Goal: Transaction & Acquisition: Purchase product/service

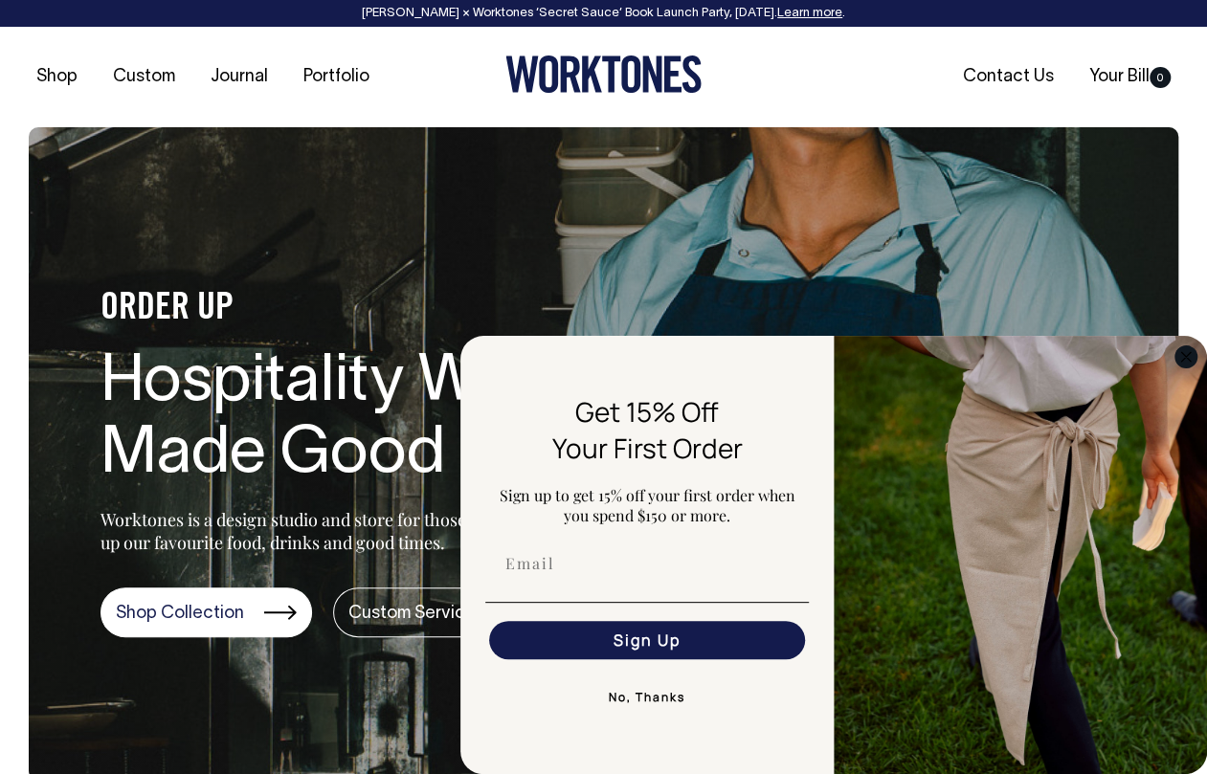
click at [1183, 365] on circle "Close dialog" at bounding box center [1186, 356] width 22 height 22
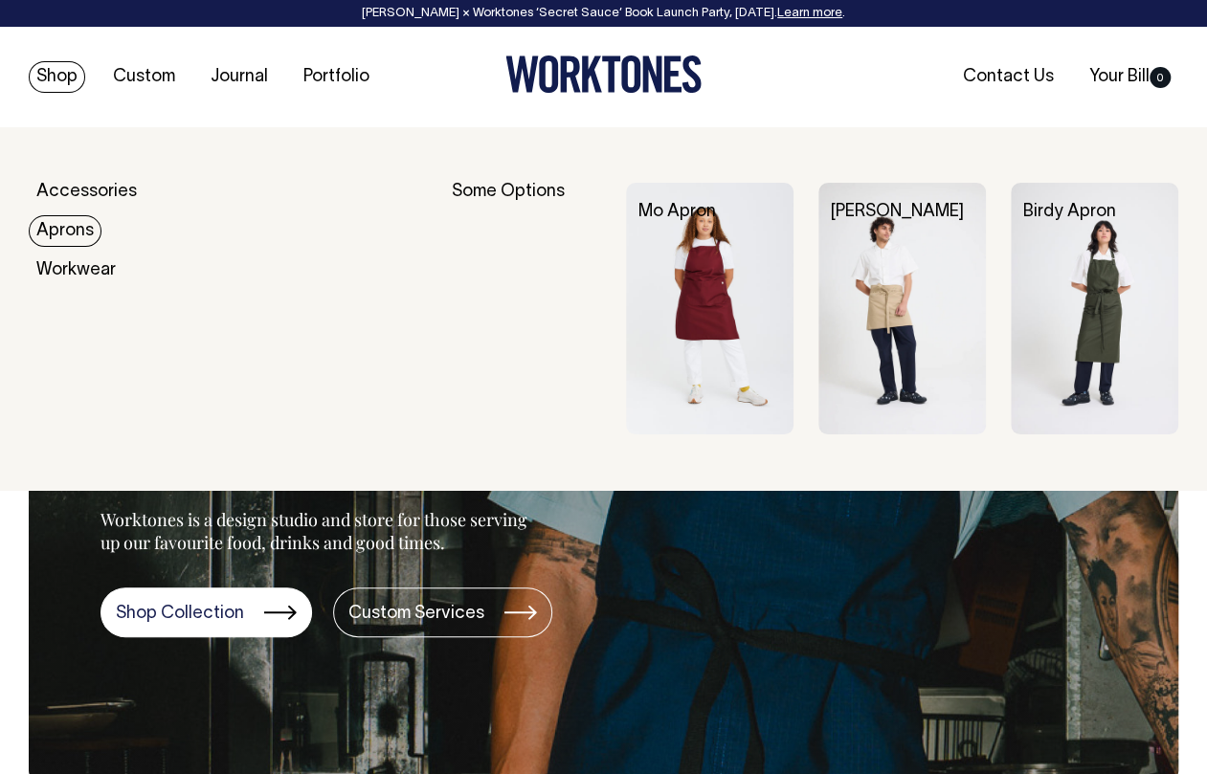
click at [79, 234] on link "Aprons" at bounding box center [65, 231] width 73 height 32
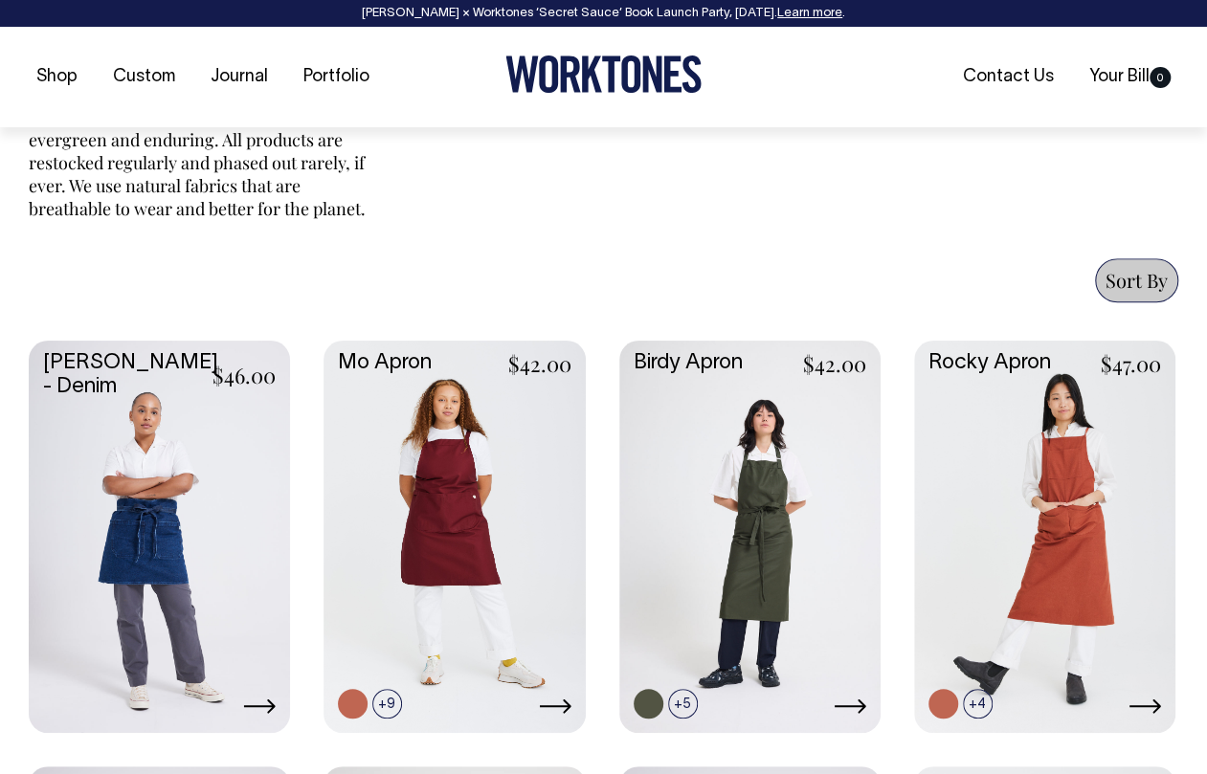
scroll to position [844, 0]
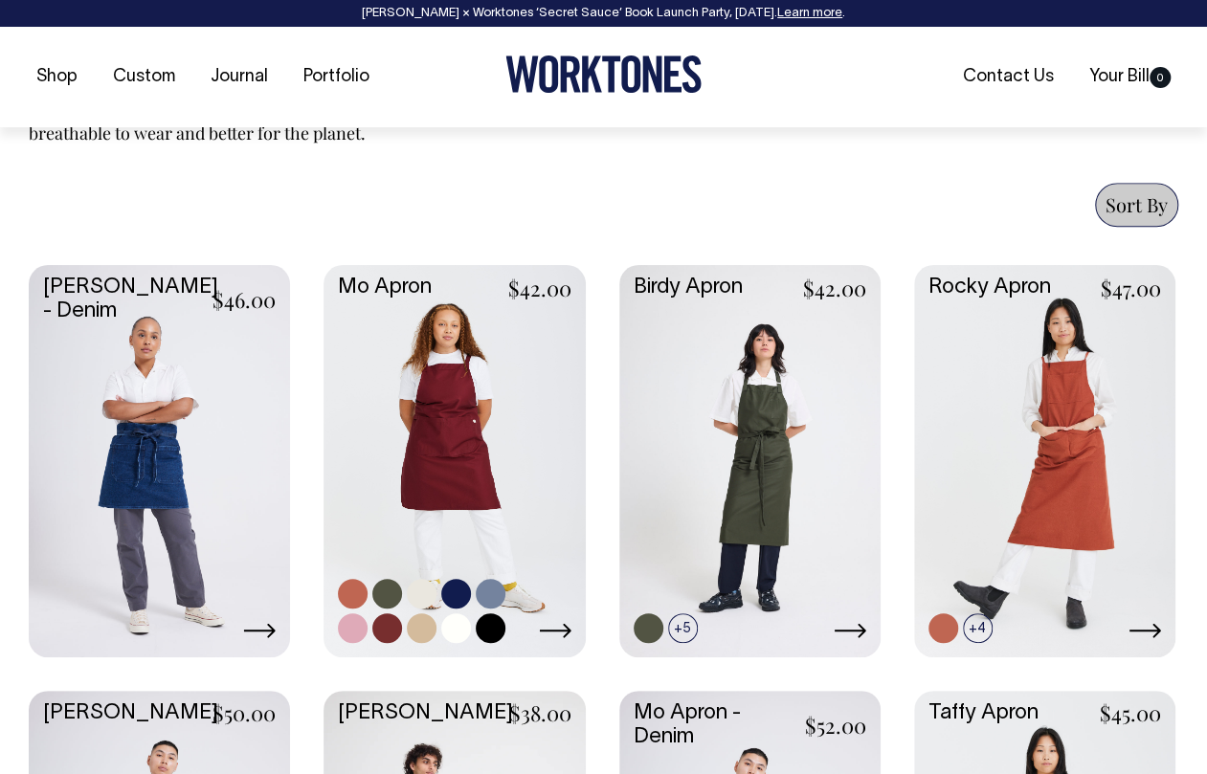
click at [475, 409] on link at bounding box center [453, 459] width 261 height 389
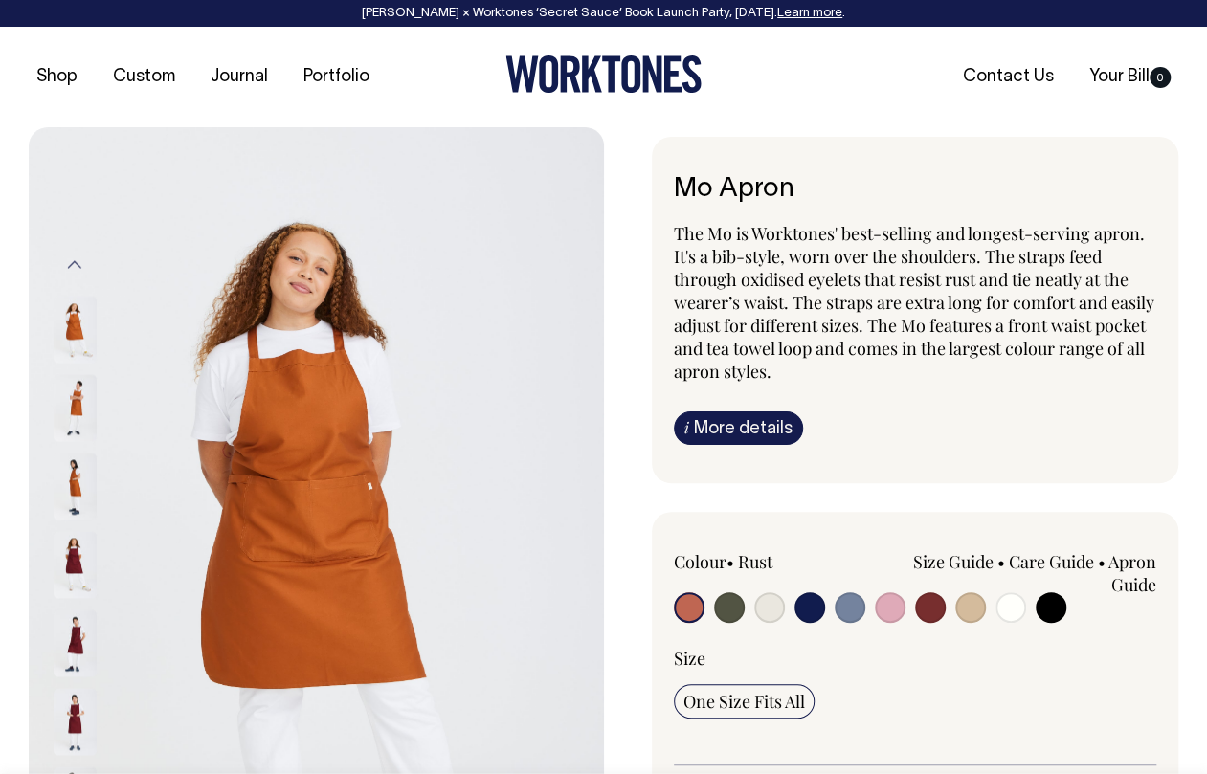
click at [74, 548] on img at bounding box center [75, 565] width 43 height 67
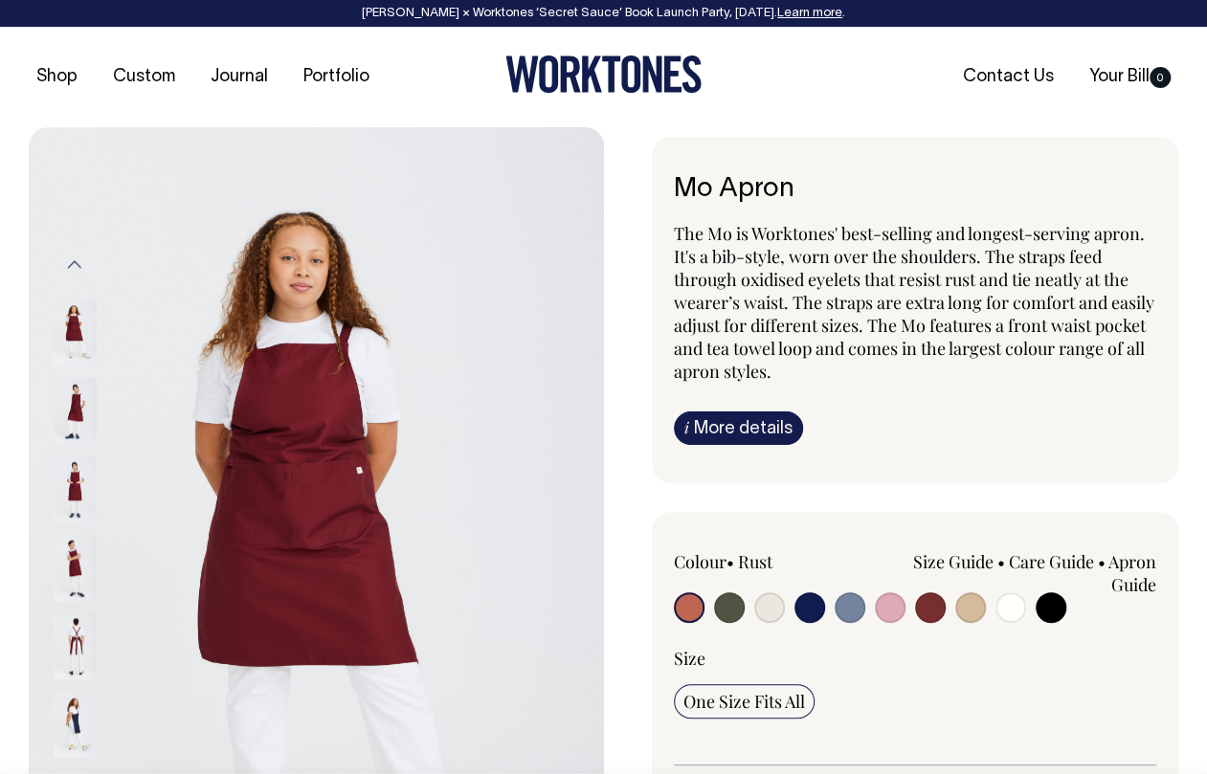
click at [934, 602] on input "radio" at bounding box center [930, 607] width 31 height 31
radio input "true"
select select "Burgundy"
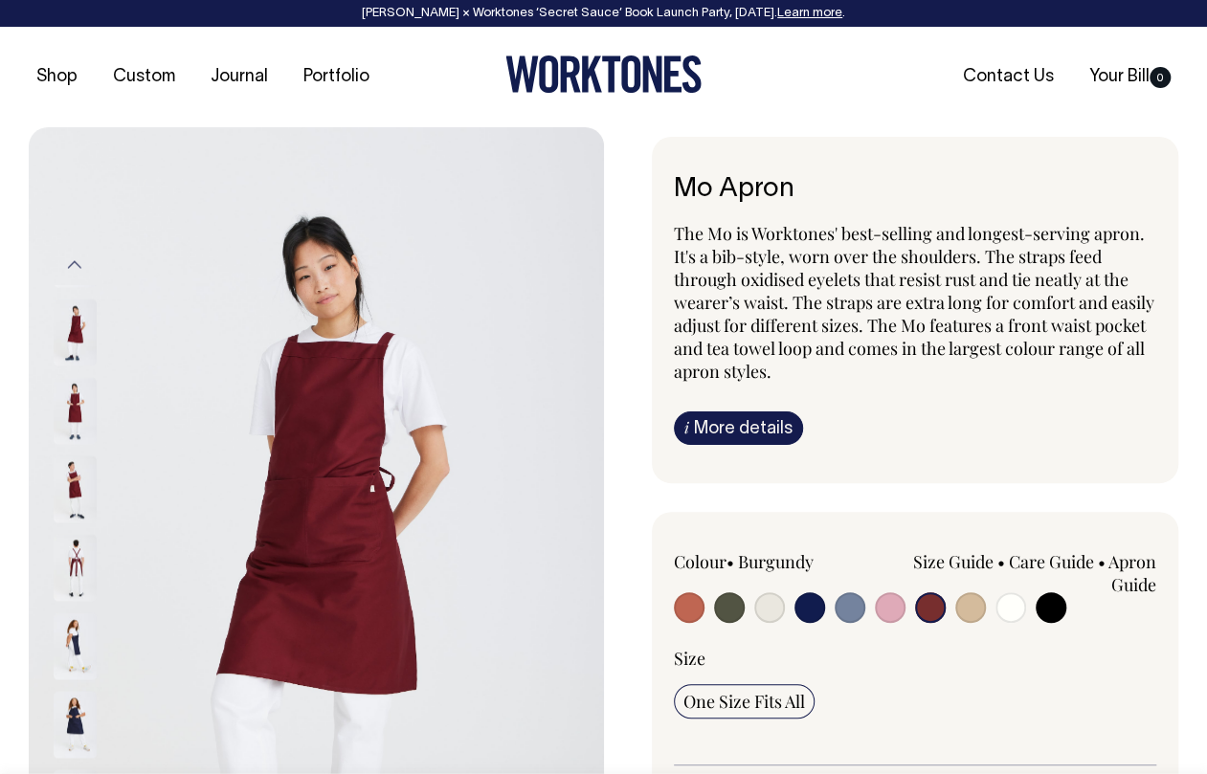
click at [92, 300] on img at bounding box center [75, 333] width 43 height 67
click at [80, 259] on button "Previous" at bounding box center [74, 264] width 29 height 43
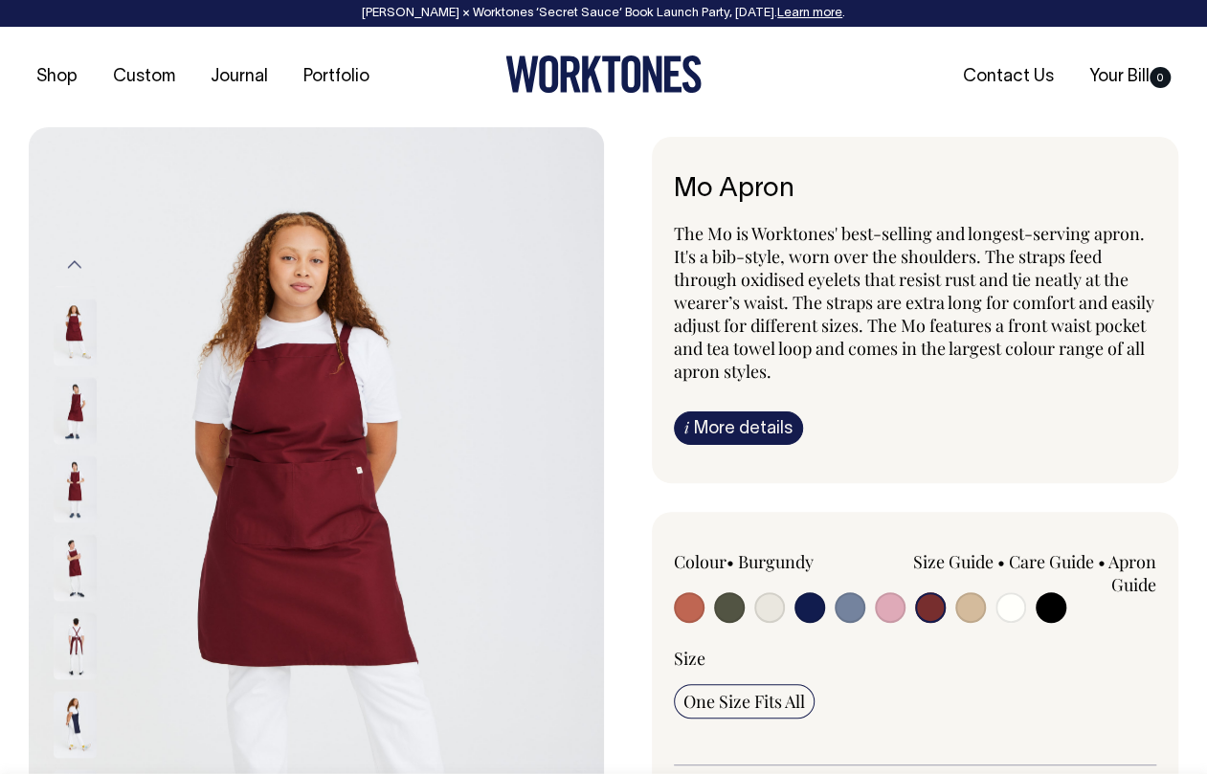
click at [77, 412] on img at bounding box center [75, 410] width 43 height 67
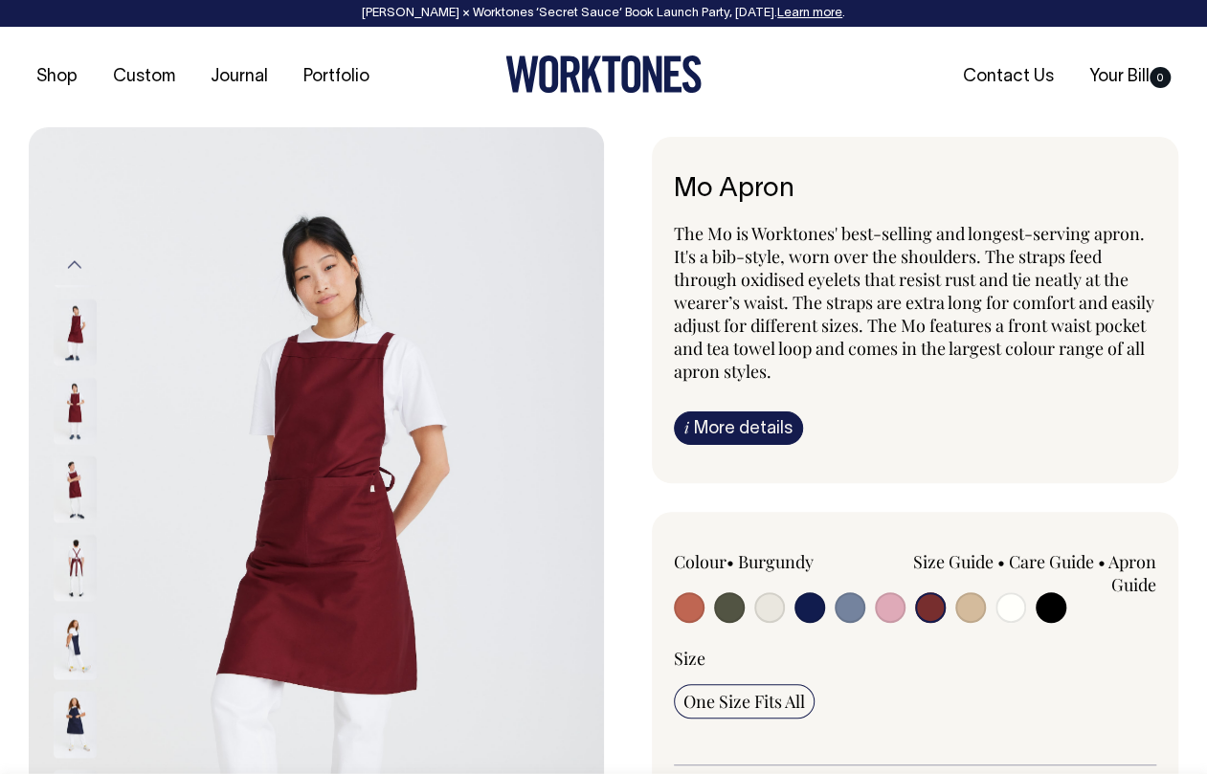
click at [70, 395] on img at bounding box center [75, 411] width 43 height 67
